Goal: Transaction & Acquisition: Purchase product/service

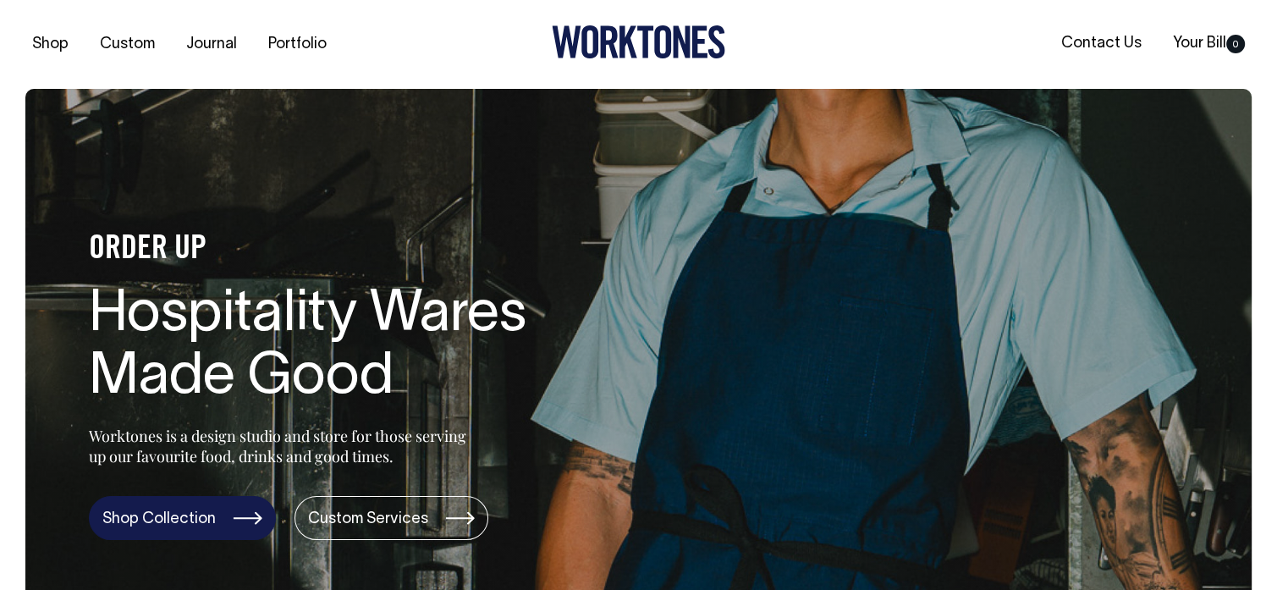
click at [160, 519] on link "Shop Collection" at bounding box center [182, 518] width 187 height 44
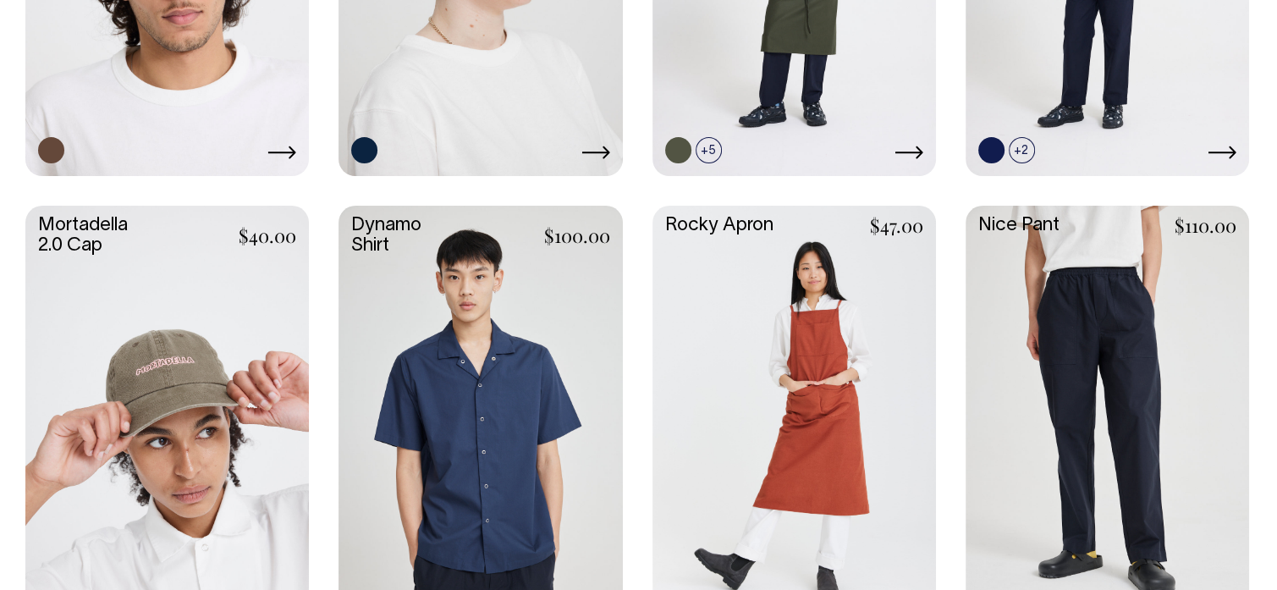
scroll to position [1524, 0]
click at [1112, 402] on link at bounding box center [1108, 417] width 284 height 422
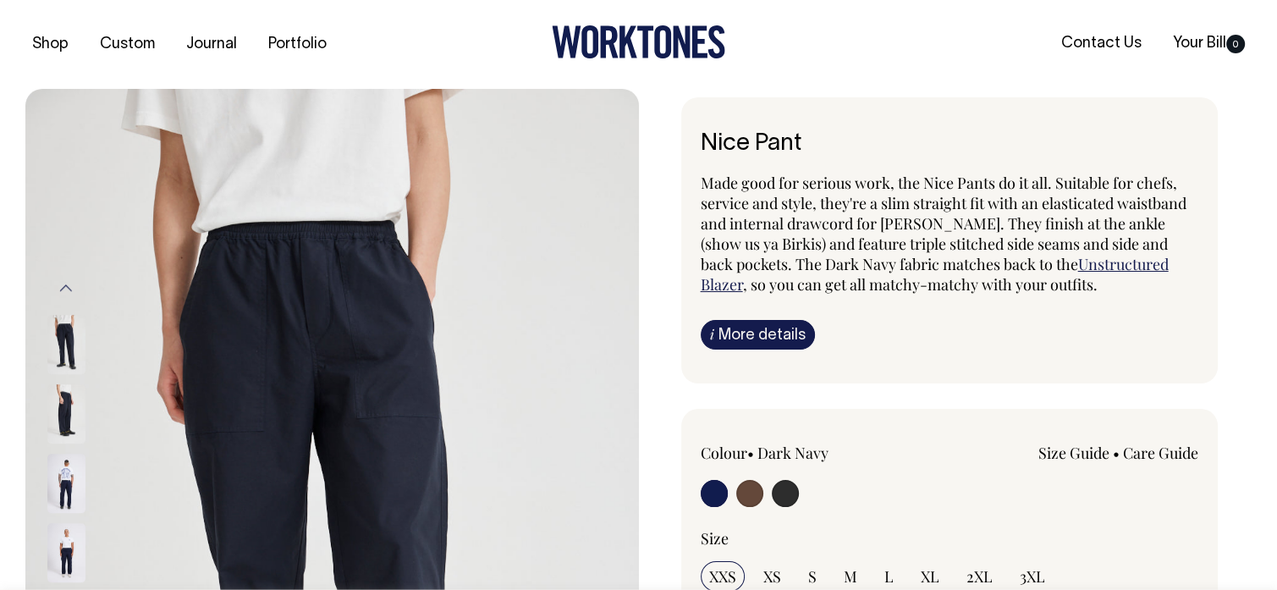
click at [753, 486] on input "radio" at bounding box center [749, 493] width 27 height 27
radio input "true"
radio input "false"
radio input "true"
select select "Chocolate"
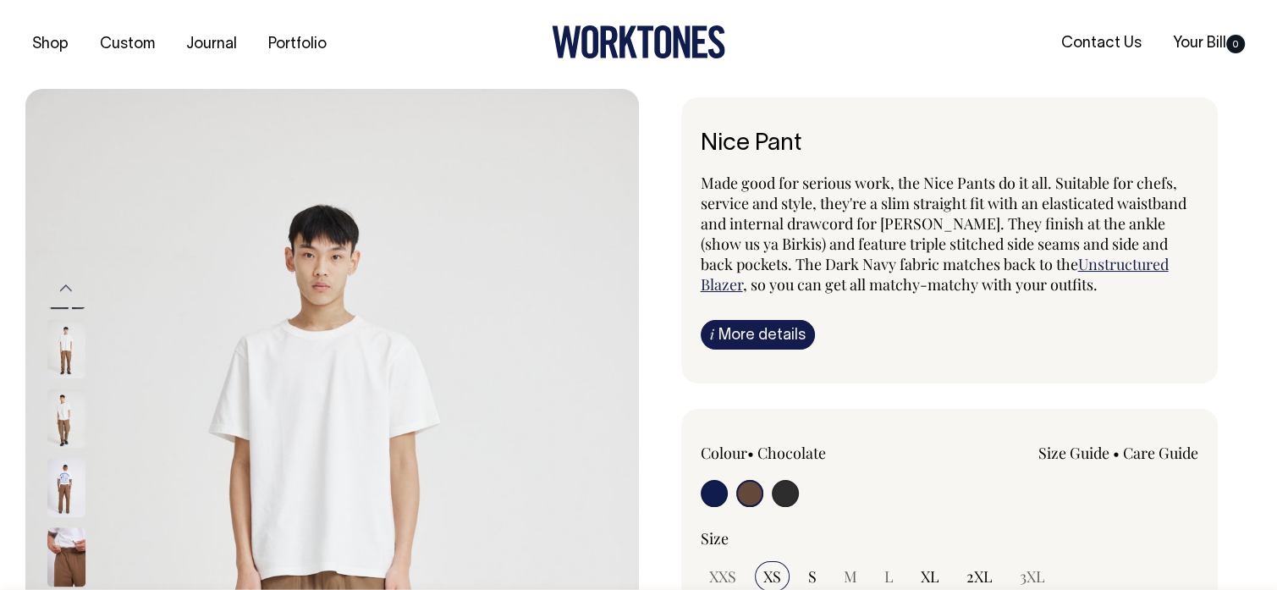
click at [716, 487] on input "radio" at bounding box center [714, 493] width 27 height 27
radio input "true"
select select "Dark Navy"
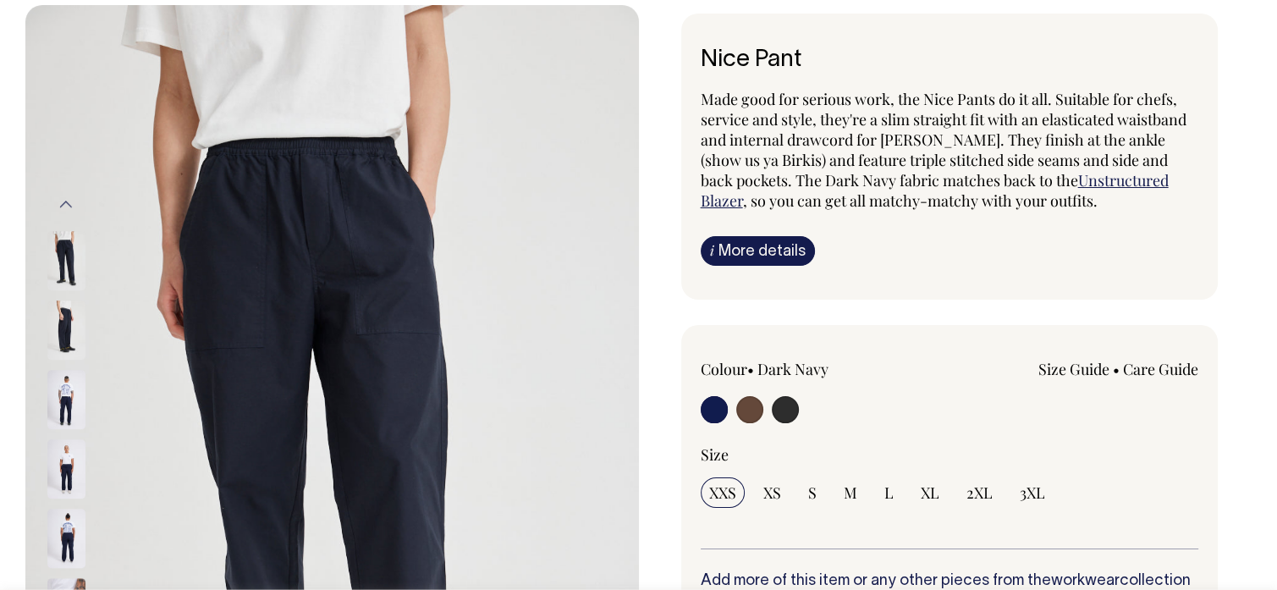
scroll to position [85, 0]
click at [716, 399] on input "radio" at bounding box center [714, 408] width 27 height 27
click at [782, 400] on input "radio" at bounding box center [785, 408] width 27 height 27
radio input "true"
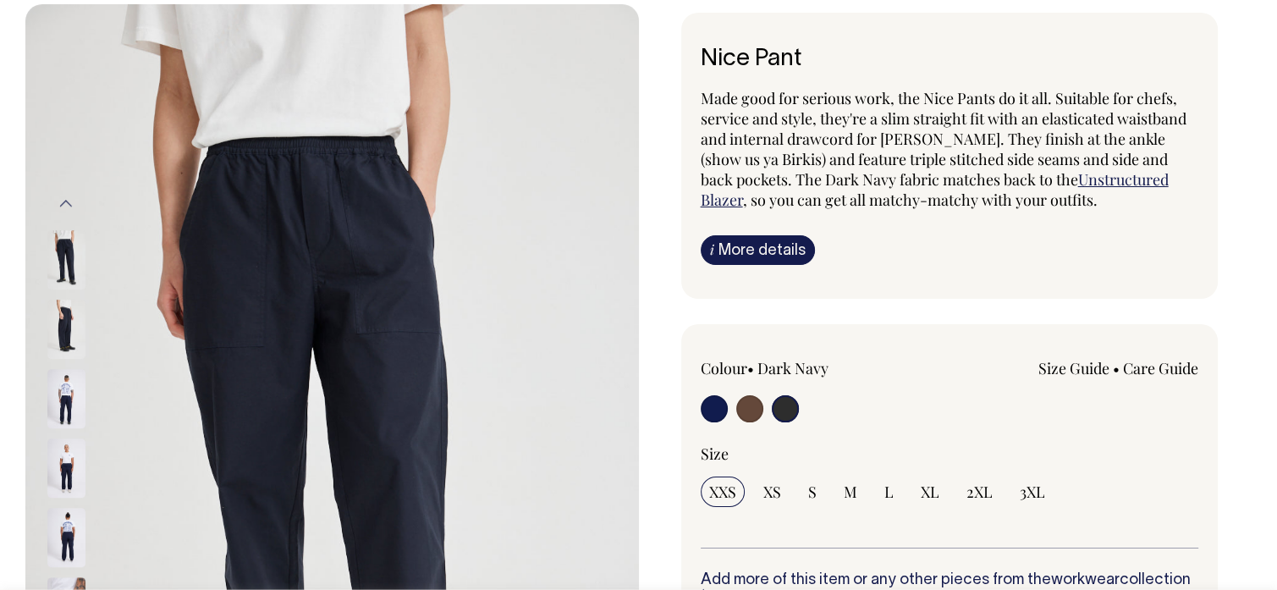
select select "Charcoal"
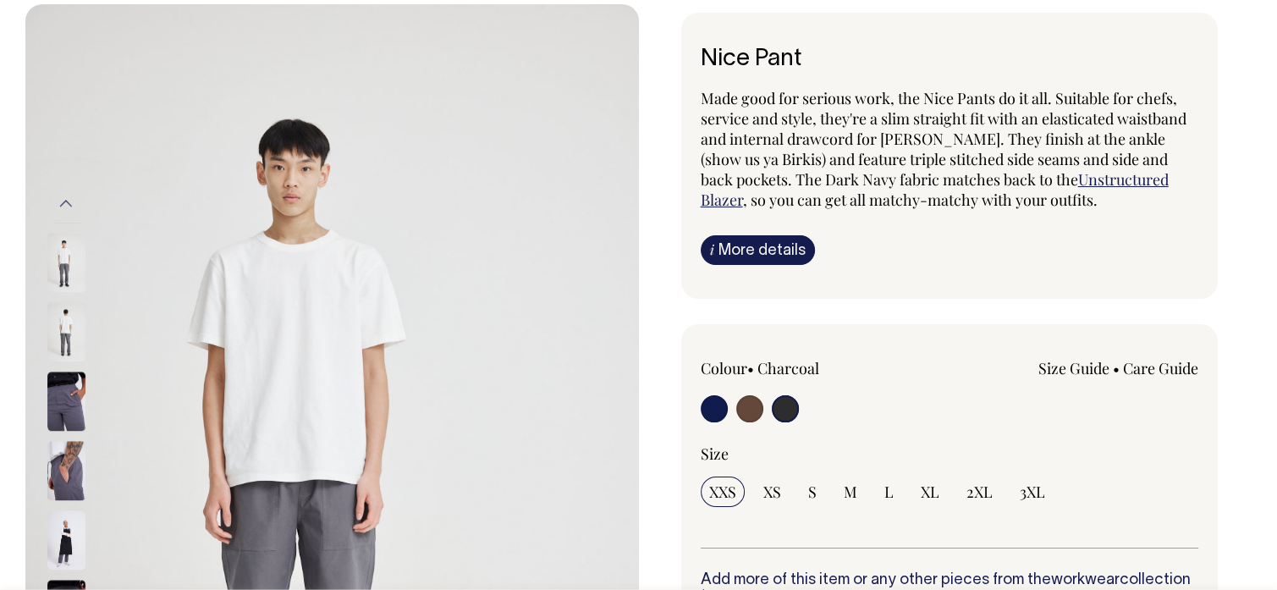
click at [747, 404] on input "radio" at bounding box center [749, 408] width 27 height 27
radio input "true"
radio input "false"
radio input "true"
select select "Chocolate"
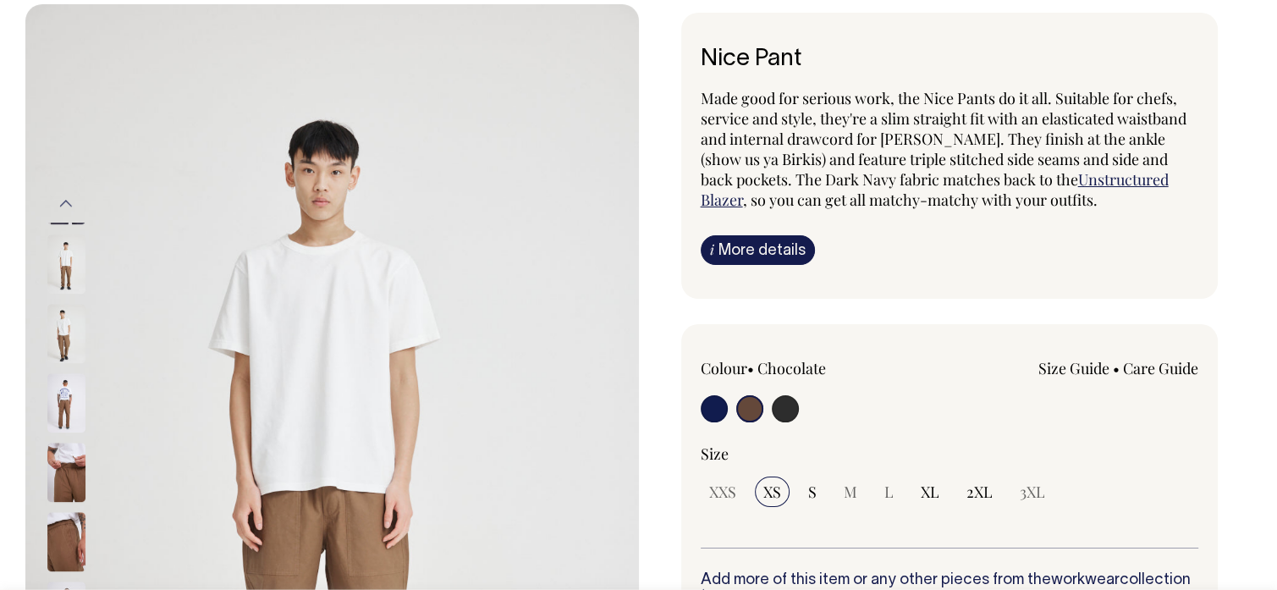
click at [714, 402] on input "radio" at bounding box center [714, 408] width 27 height 27
radio input "true"
select select "Dark Navy"
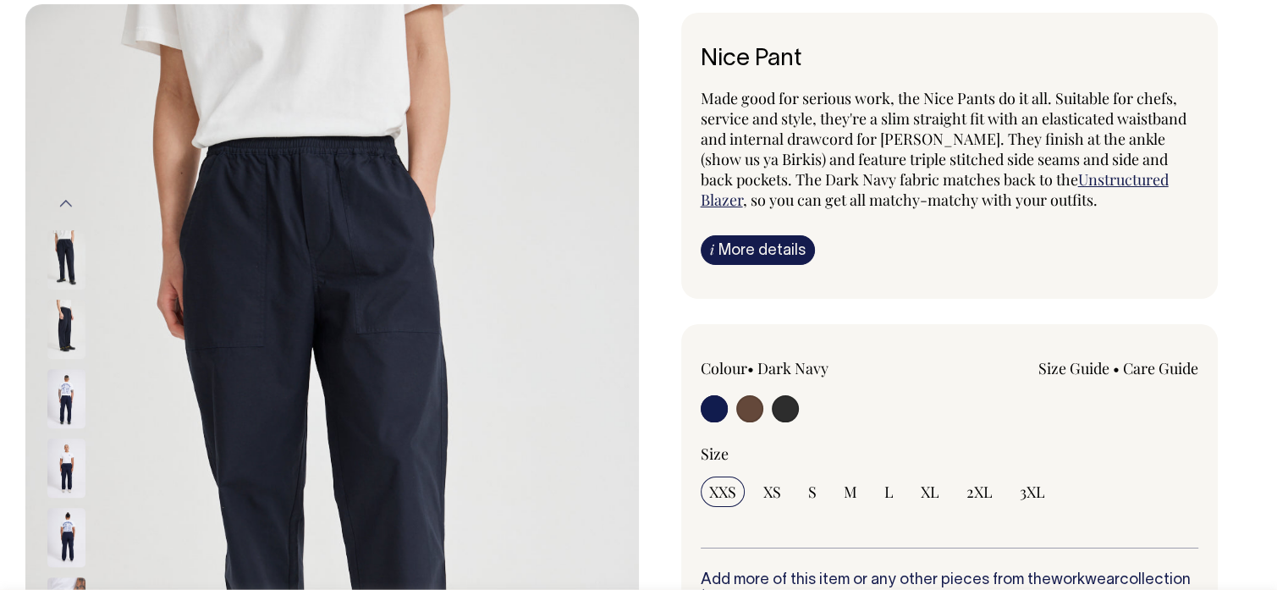
click at [783, 408] on input "radio" at bounding box center [785, 408] width 27 height 27
radio input "true"
select select "Charcoal"
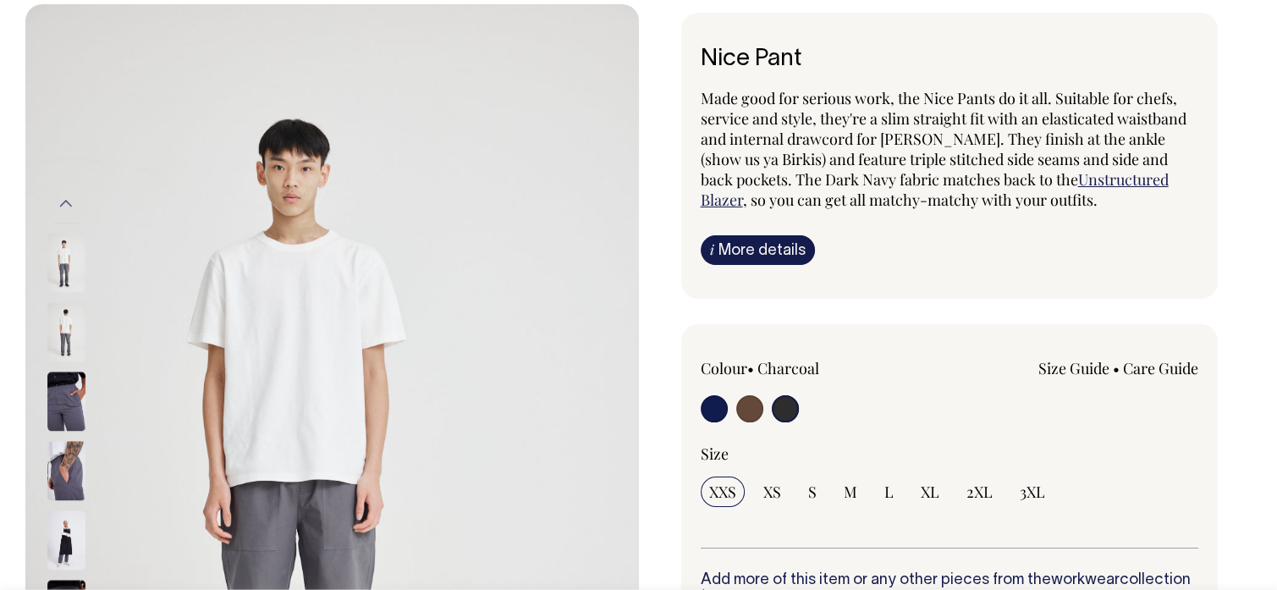
click at [718, 405] on input "radio" at bounding box center [714, 408] width 27 height 27
radio input "true"
select select "Dark Navy"
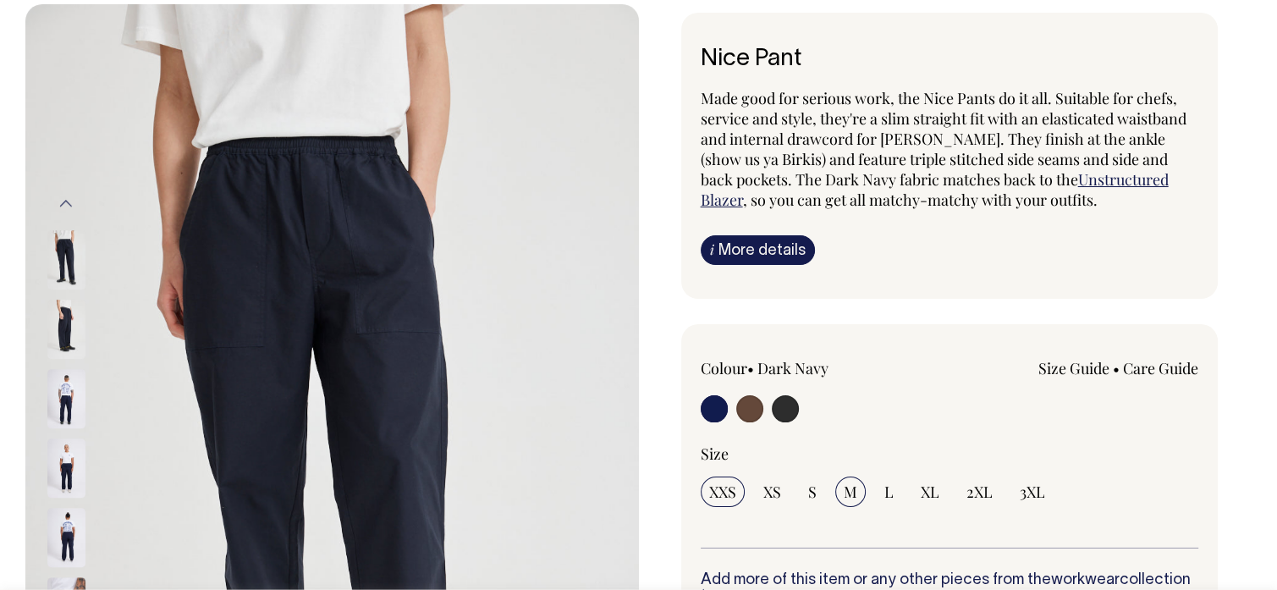
click at [856, 489] on span "M" at bounding box center [851, 492] width 14 height 20
click at [856, 489] on input "M" at bounding box center [851, 492] width 30 height 30
radio input "true"
select select "M"
click at [808, 512] on div "Size XXS XS S M L XL 2XL" at bounding box center [950, 496] width 499 height 104
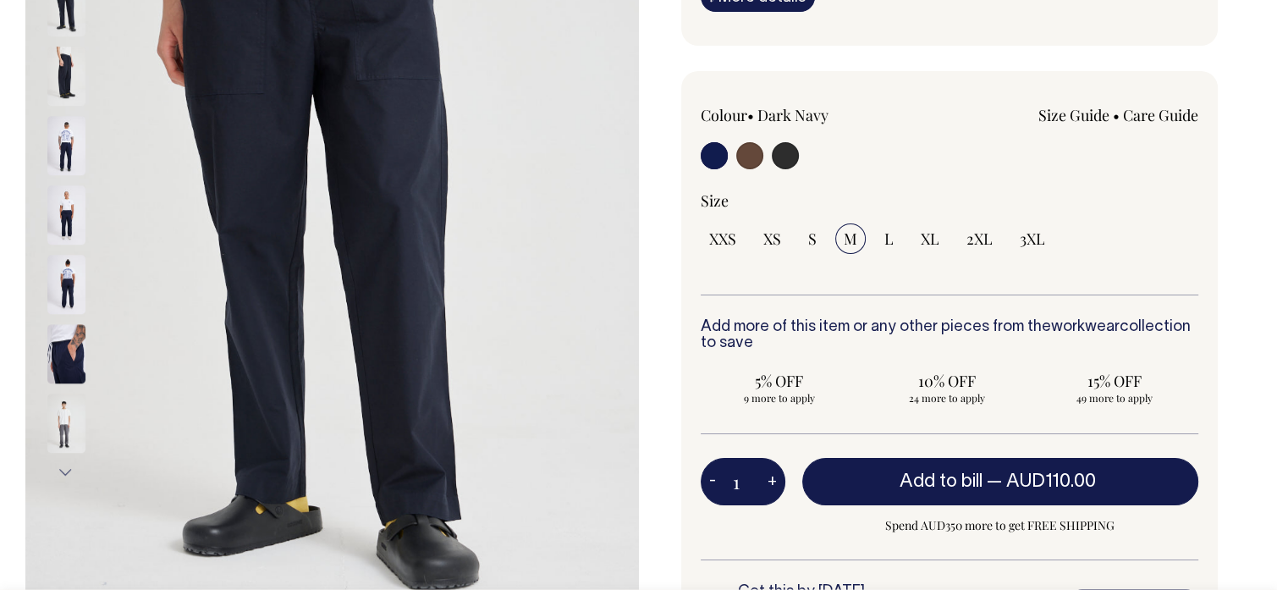
scroll to position [339, 0]
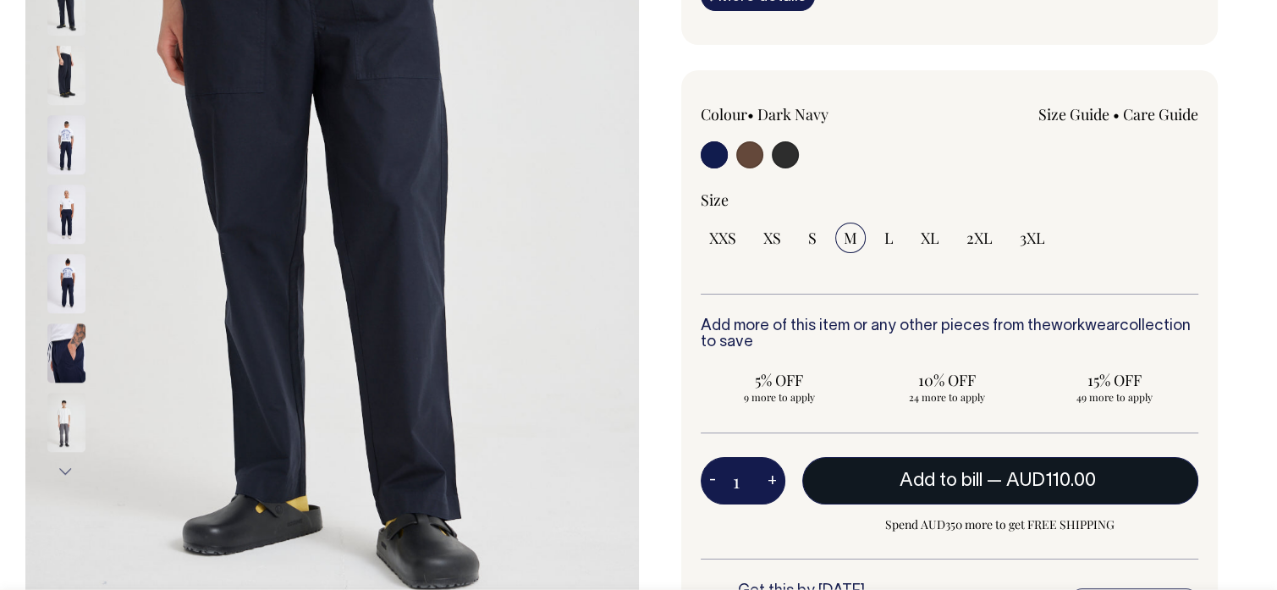
click at [1011, 467] on button "Add to bill — AUD110.00" at bounding box center [1001, 480] width 397 height 47
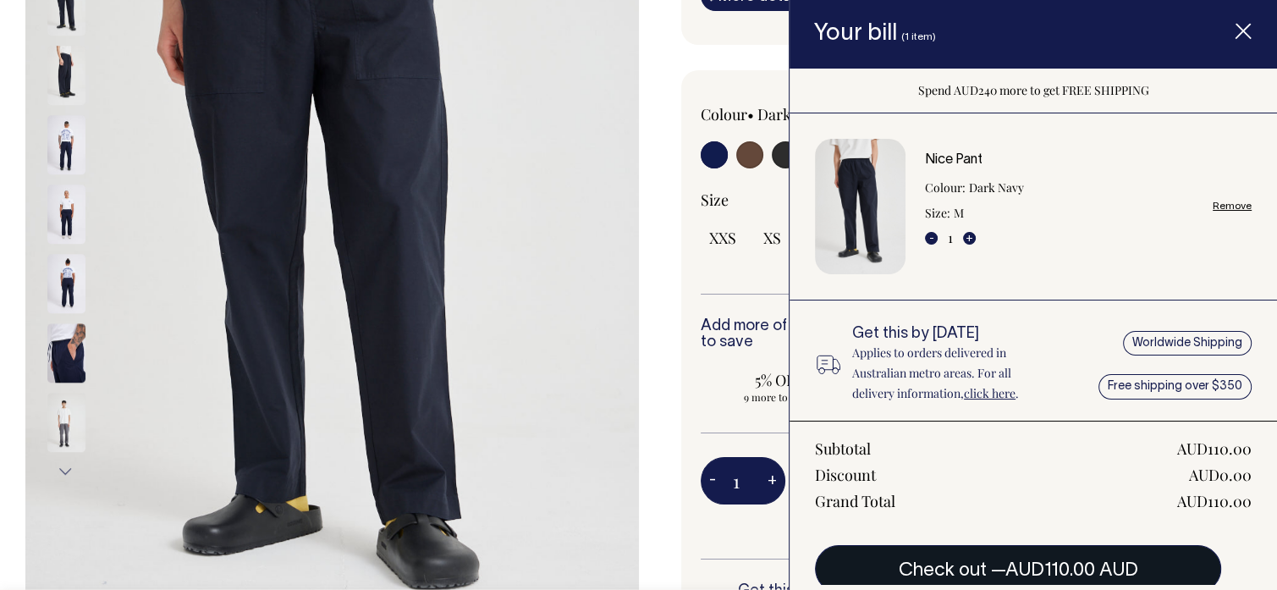
click at [1007, 568] on span "AUD110.00 AUD" at bounding box center [1072, 570] width 133 height 17
